Goal: Task Accomplishment & Management: Complete application form

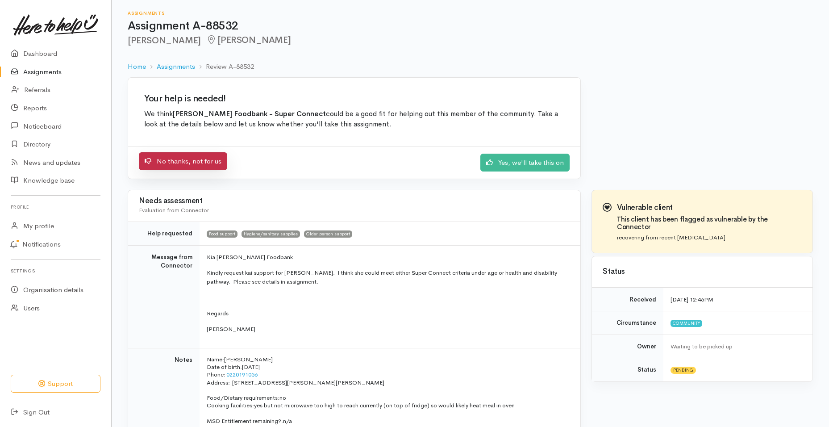
click at [202, 158] on link "No thanks, not for us" at bounding box center [183, 161] width 88 height 18
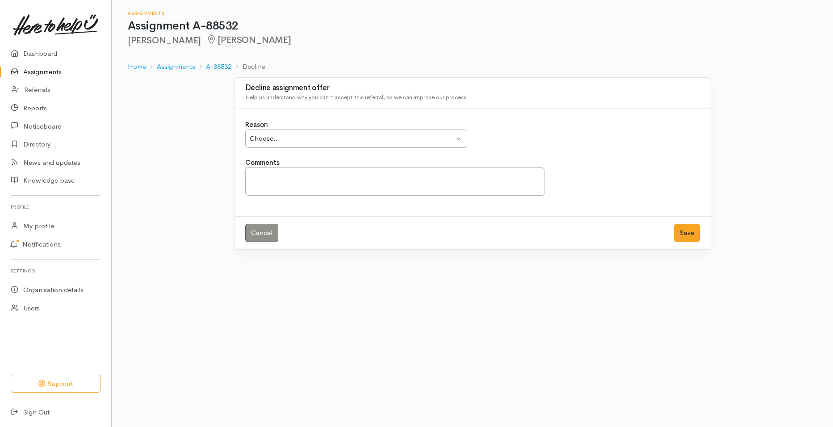
click at [279, 138] on div "Choose..." at bounding box center [352, 138] width 204 height 10
click at [283, 185] on textarea "Comments" at bounding box center [395, 181] width 300 height 28
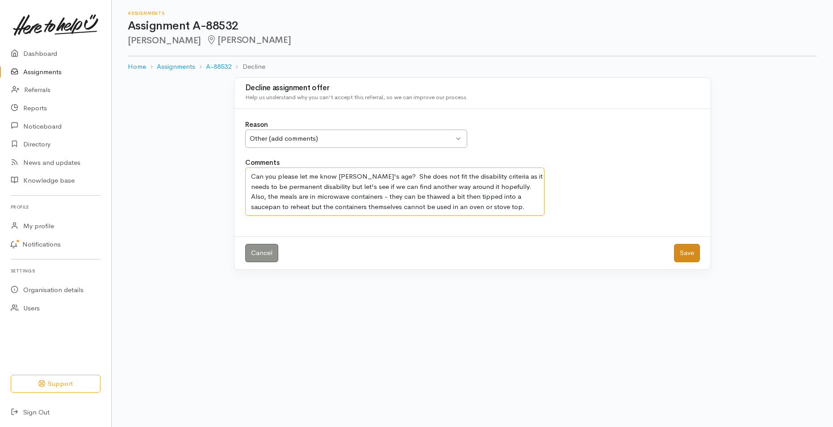
type textarea "Can you please let me know Judith's age? She does not fit the disability criter…"
click at [694, 252] on button "Save" at bounding box center [687, 253] width 26 height 18
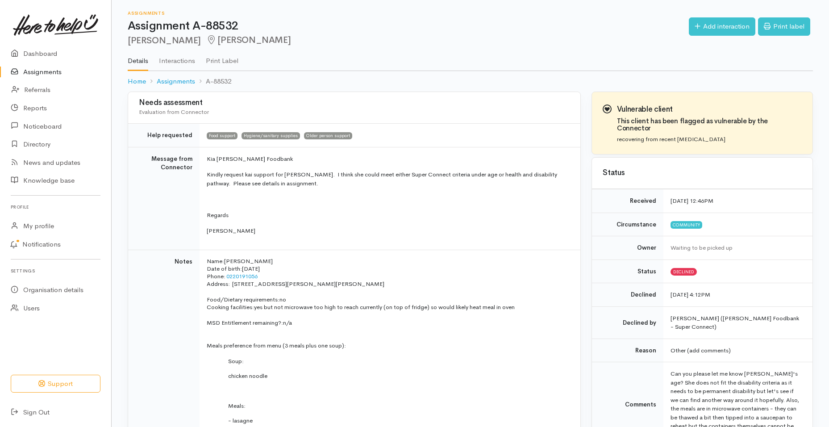
click at [49, 70] on link "Assignments" at bounding box center [55, 72] width 111 height 18
